Goal: Information Seeking & Learning: Learn about a topic

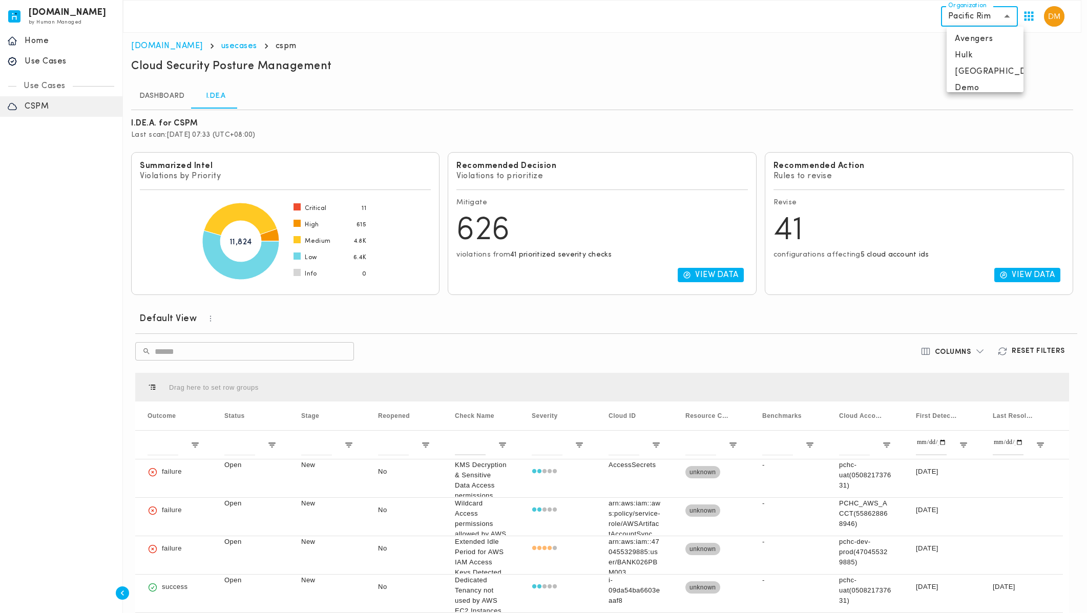
click at [1016, 16] on body "[DOMAIN_NAME] by Human Managed {"resourceSet":[{"resourceId":"invicta-io/web/na…" at bounding box center [543, 355] width 1087 height 711
click at [984, 74] on li "[GEOGRAPHIC_DATA]" at bounding box center [984, 71] width 77 height 16
type input "**********"
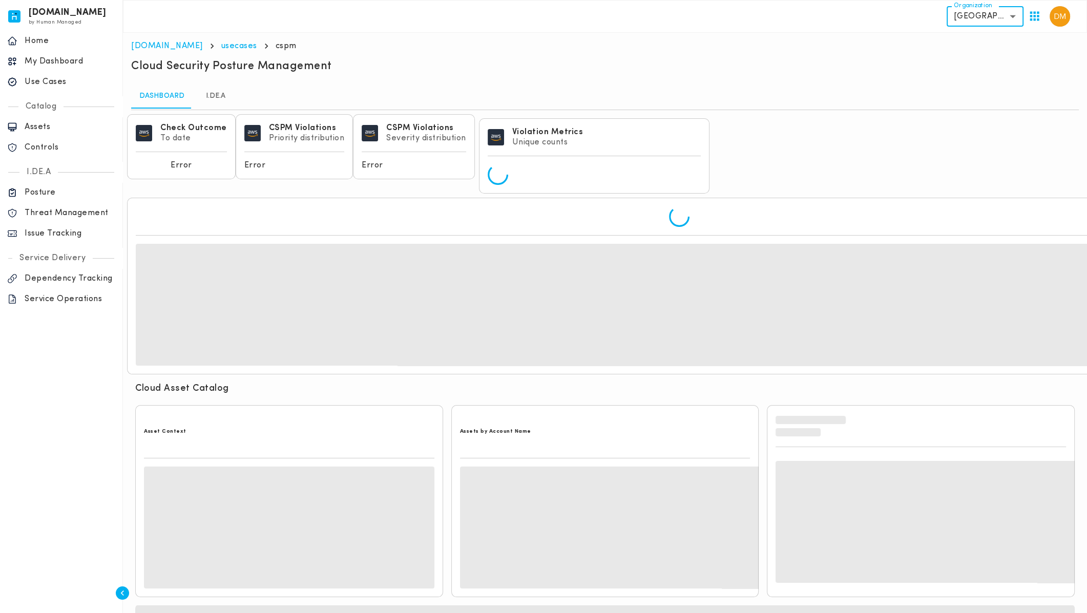
click at [46, 93] on div "{"resourceSet":[{"resourceId":"invicta-io/web/nav-item/home--home","actions":["…" at bounding box center [61, 62] width 122 height 70
click at [48, 78] on p "Use Cases" at bounding box center [70, 82] width 91 height 10
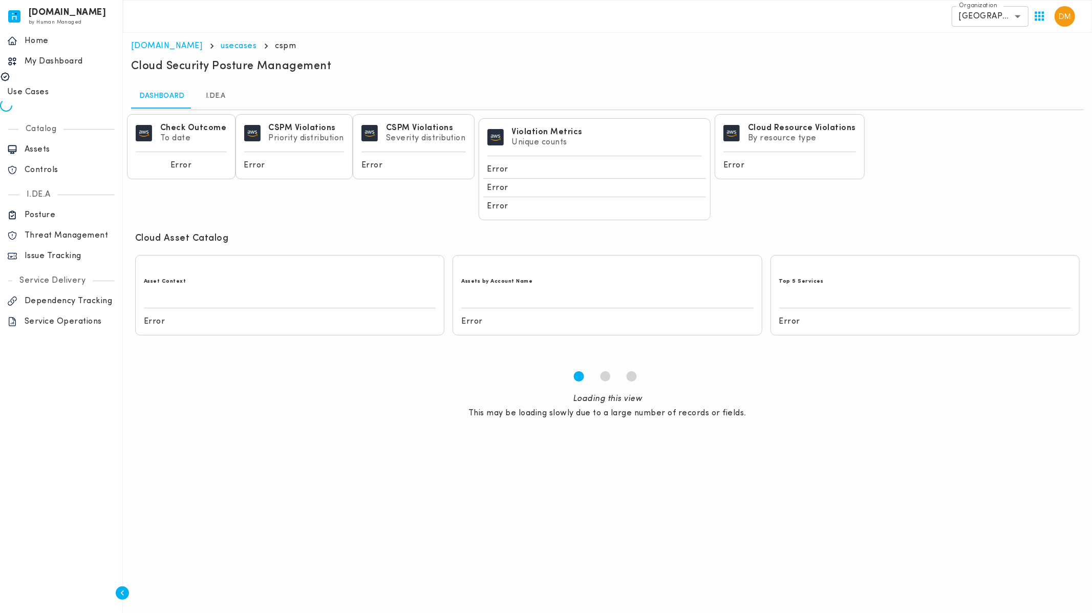
click at [60, 87] on p "Use Cases" at bounding box center [64, 92] width 115 height 10
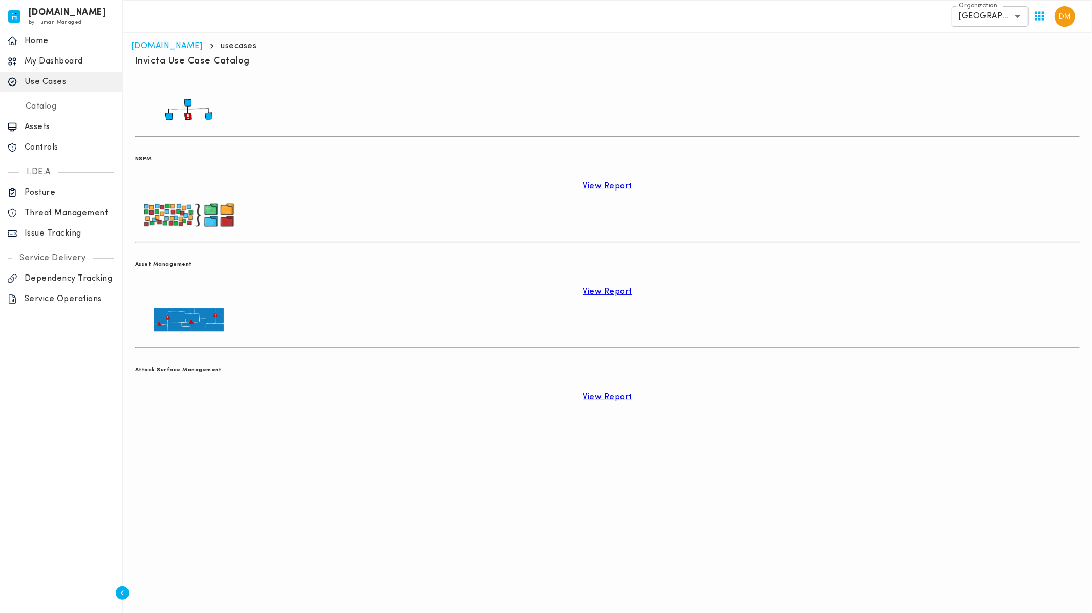
click at [198, 196] on div "View Report" at bounding box center [607, 186] width 945 height 18
click at [583, 190] on p "View Report" at bounding box center [608, 186] width 50 height 10
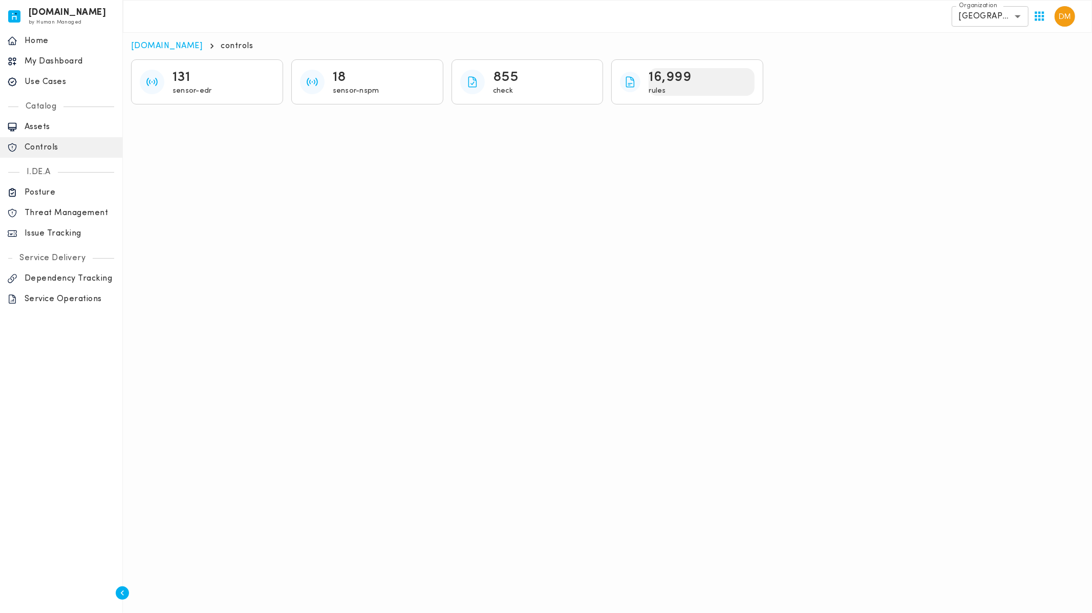
click at [666, 82] on p "16,999" at bounding box center [670, 77] width 42 height 18
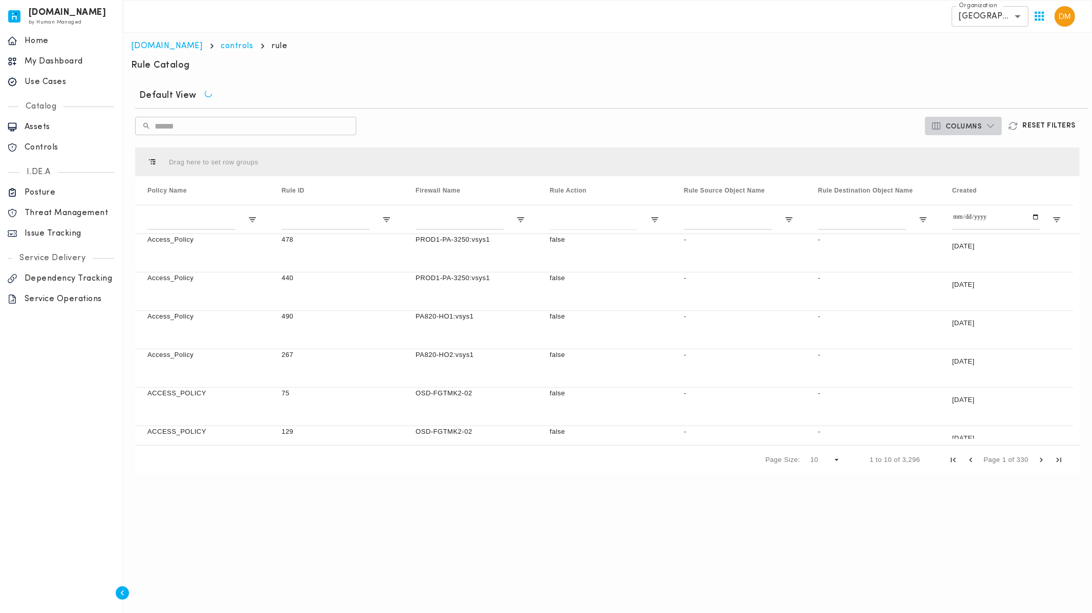
click at [984, 125] on button "Columns" at bounding box center [963, 126] width 77 height 18
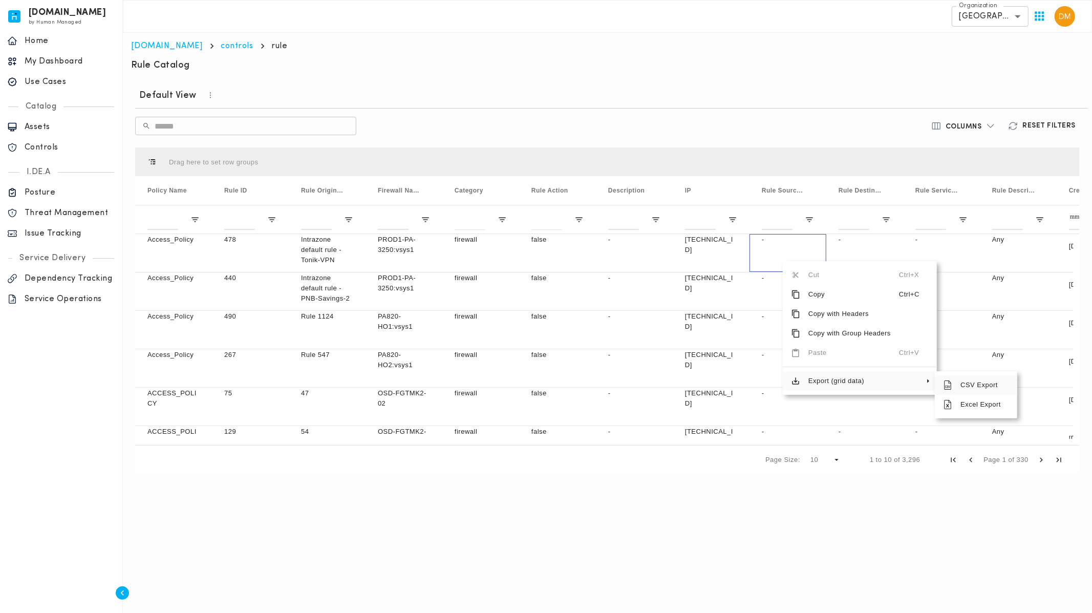
click at [990, 387] on span "CSV Export" at bounding box center [980, 384] width 57 height 19
